Goal: Transaction & Acquisition: Purchase product/service

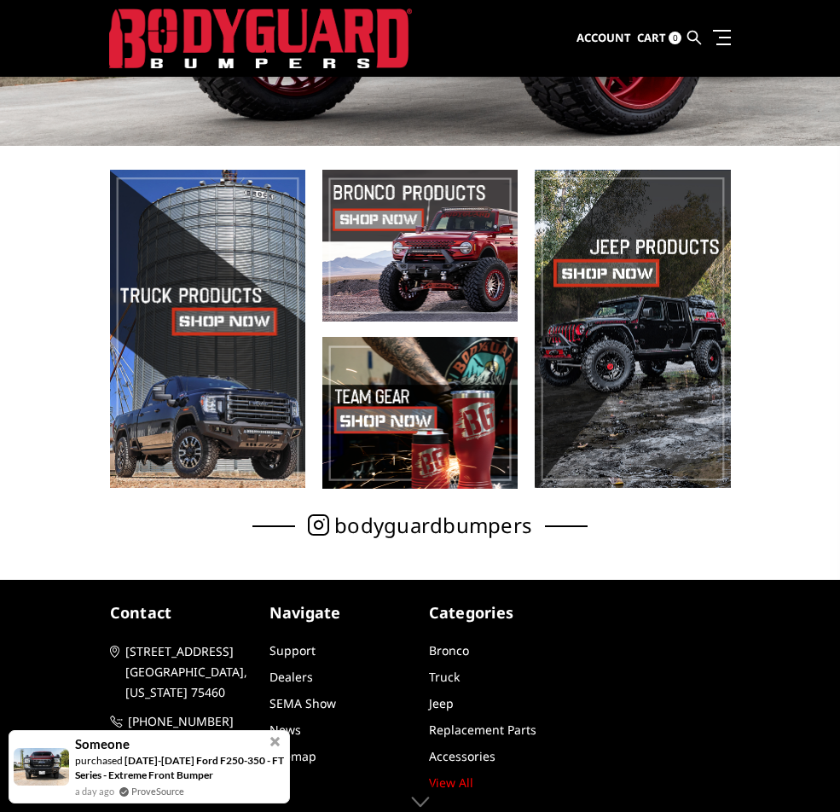
scroll to position [420, 0]
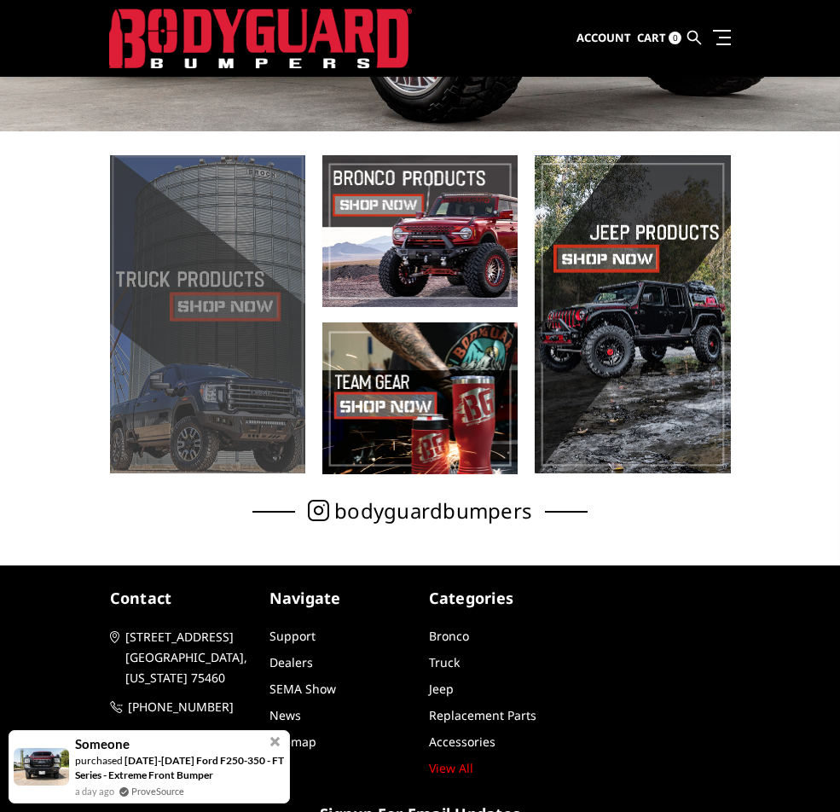
click at [223, 309] on span at bounding box center [207, 314] width 195 height 318
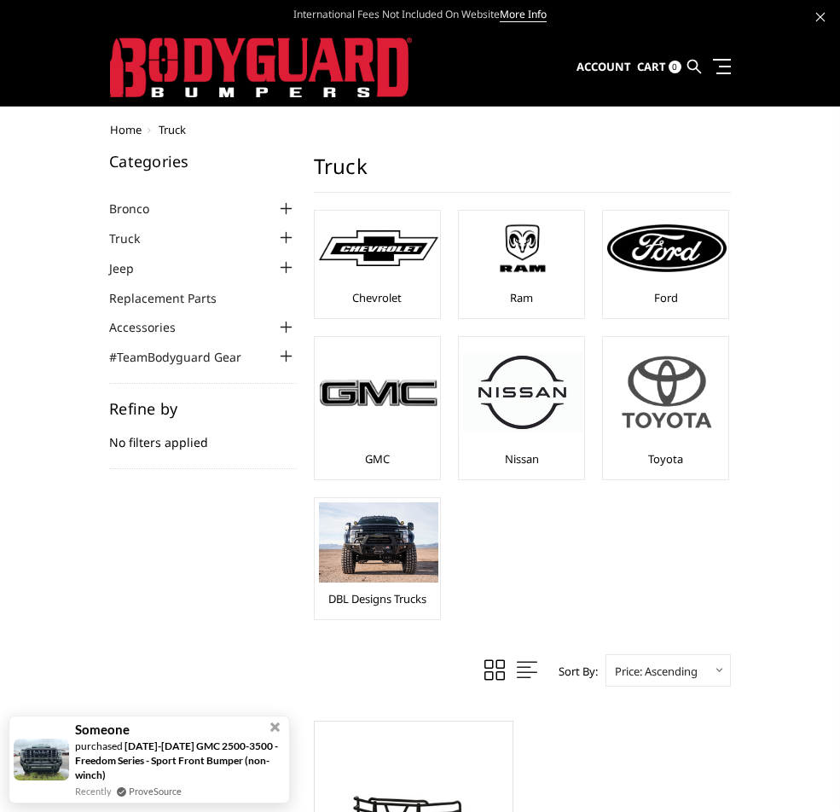
click at [657, 444] on div "Toyota" at bounding box center [665, 408] width 117 height 134
click at [669, 386] on img at bounding box center [666, 391] width 119 height 101
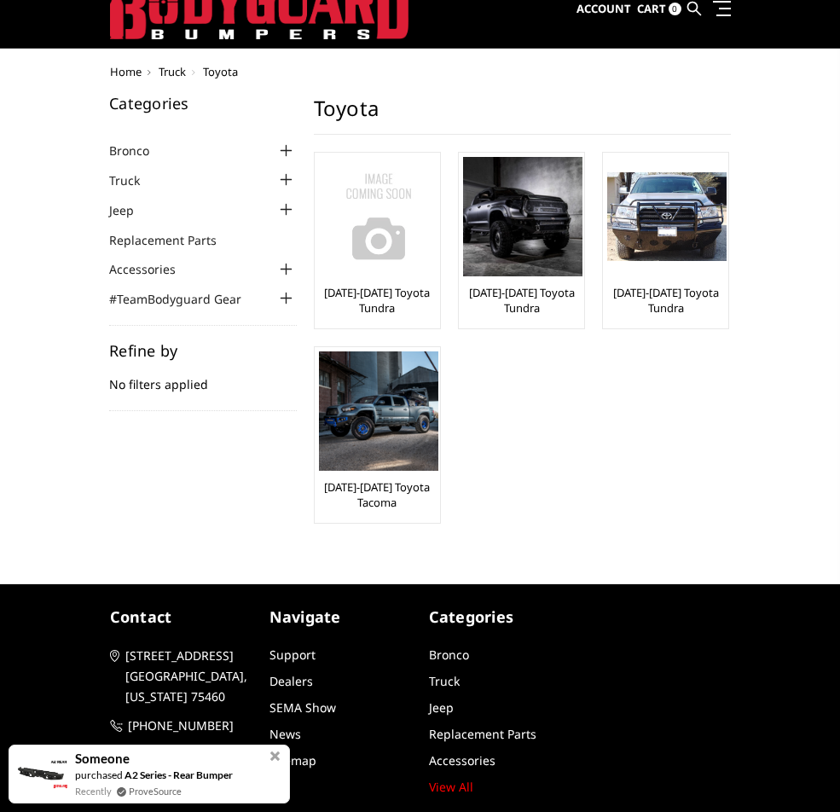
scroll to position [85, 0]
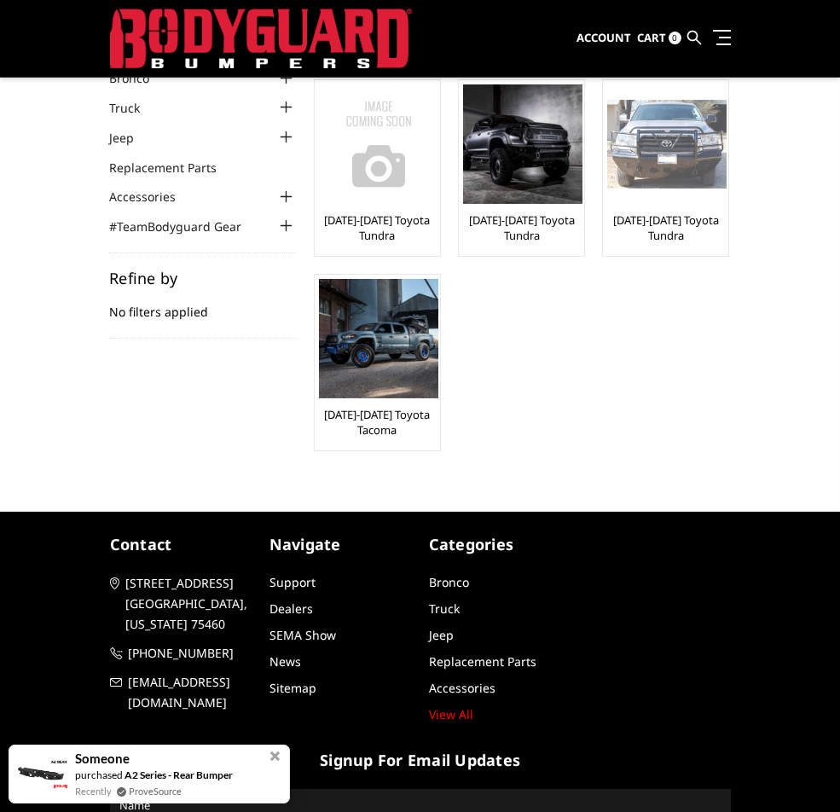
click at [686, 231] on link "[DATE]-[DATE] Toyota Tundra" at bounding box center [665, 227] width 117 height 31
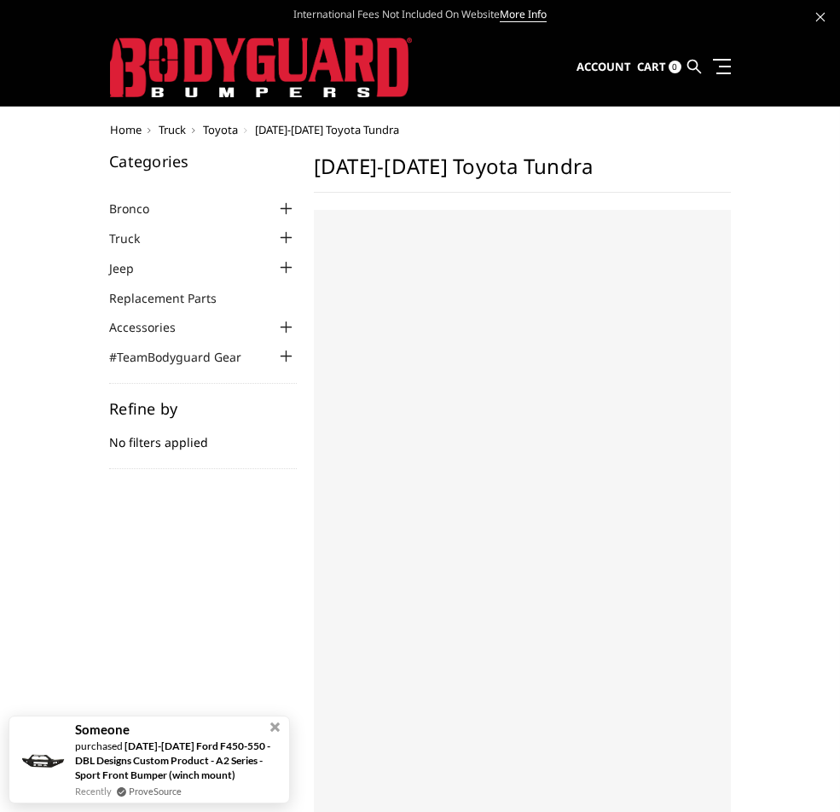
select select "US"
